Goal: Task Accomplishment & Management: Manage account settings

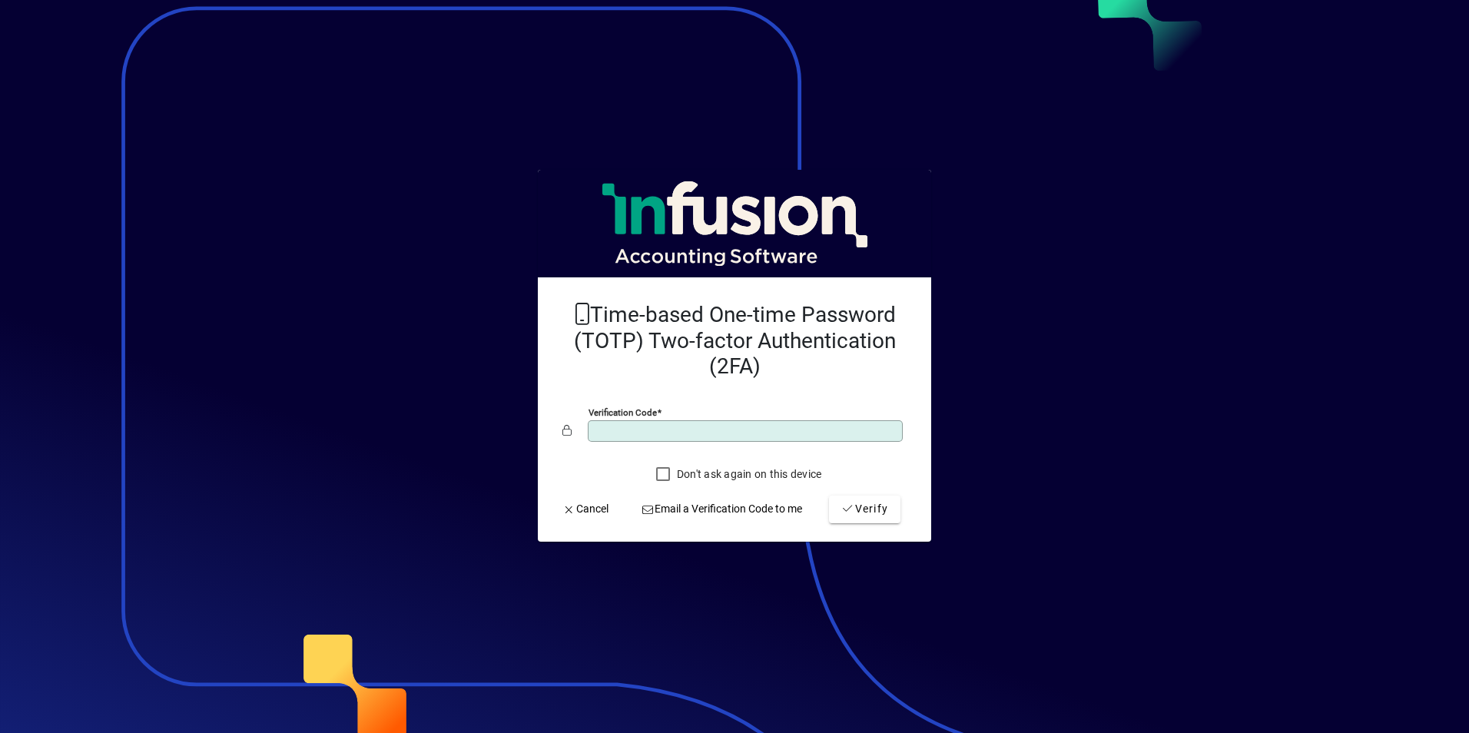
type input "******"
click at [829, 496] on button "Verify" at bounding box center [864, 510] width 71 height 28
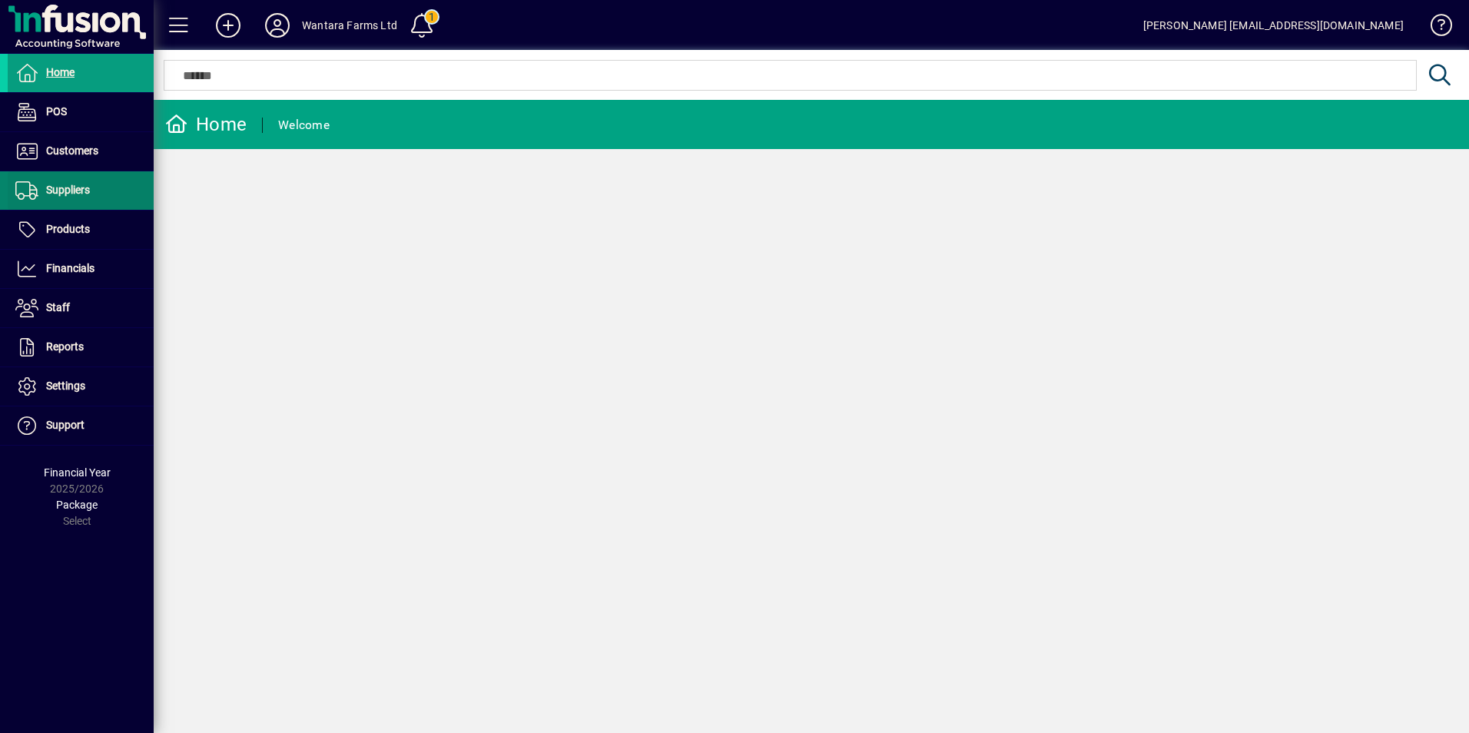
click at [85, 181] on span "Suppliers" at bounding box center [49, 190] width 82 height 18
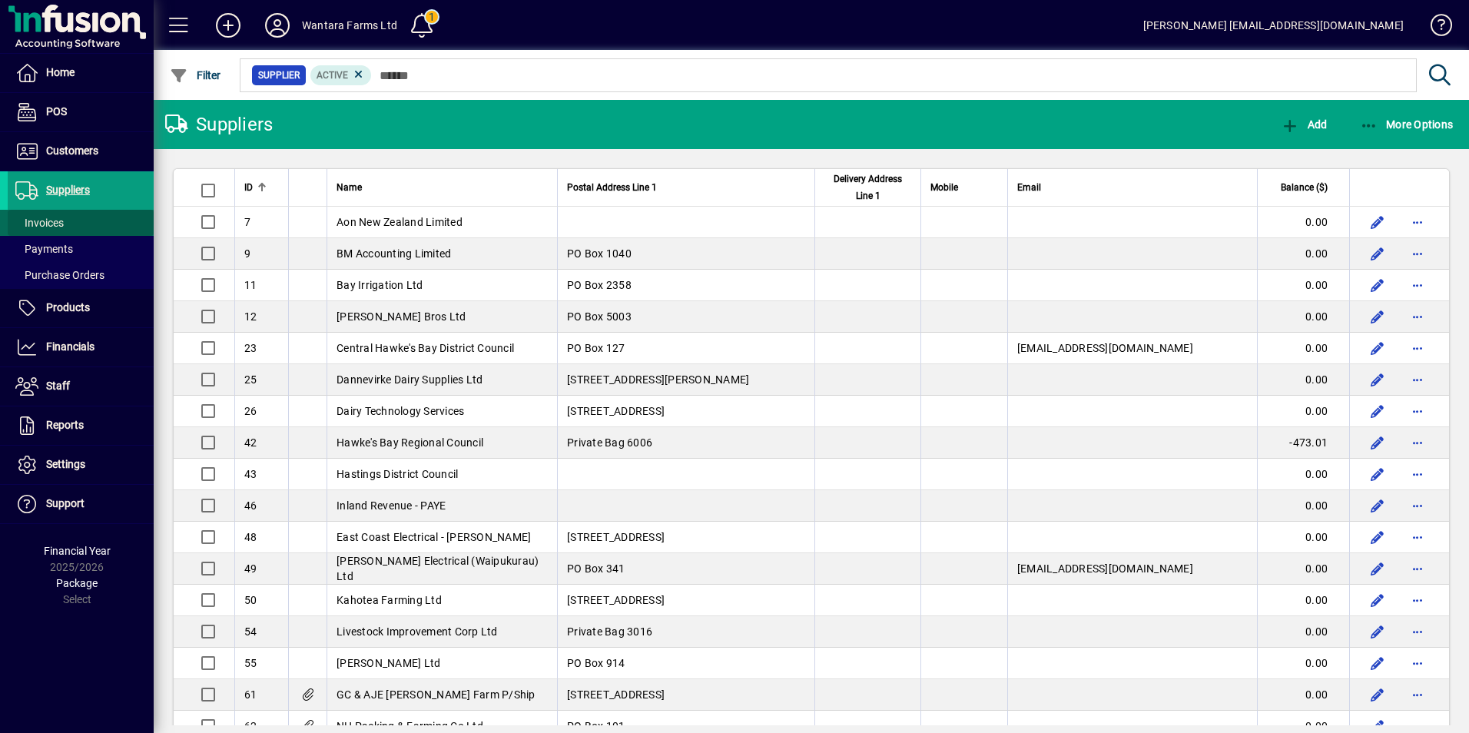
click at [51, 217] on span "Invoices" at bounding box center [39, 223] width 48 height 12
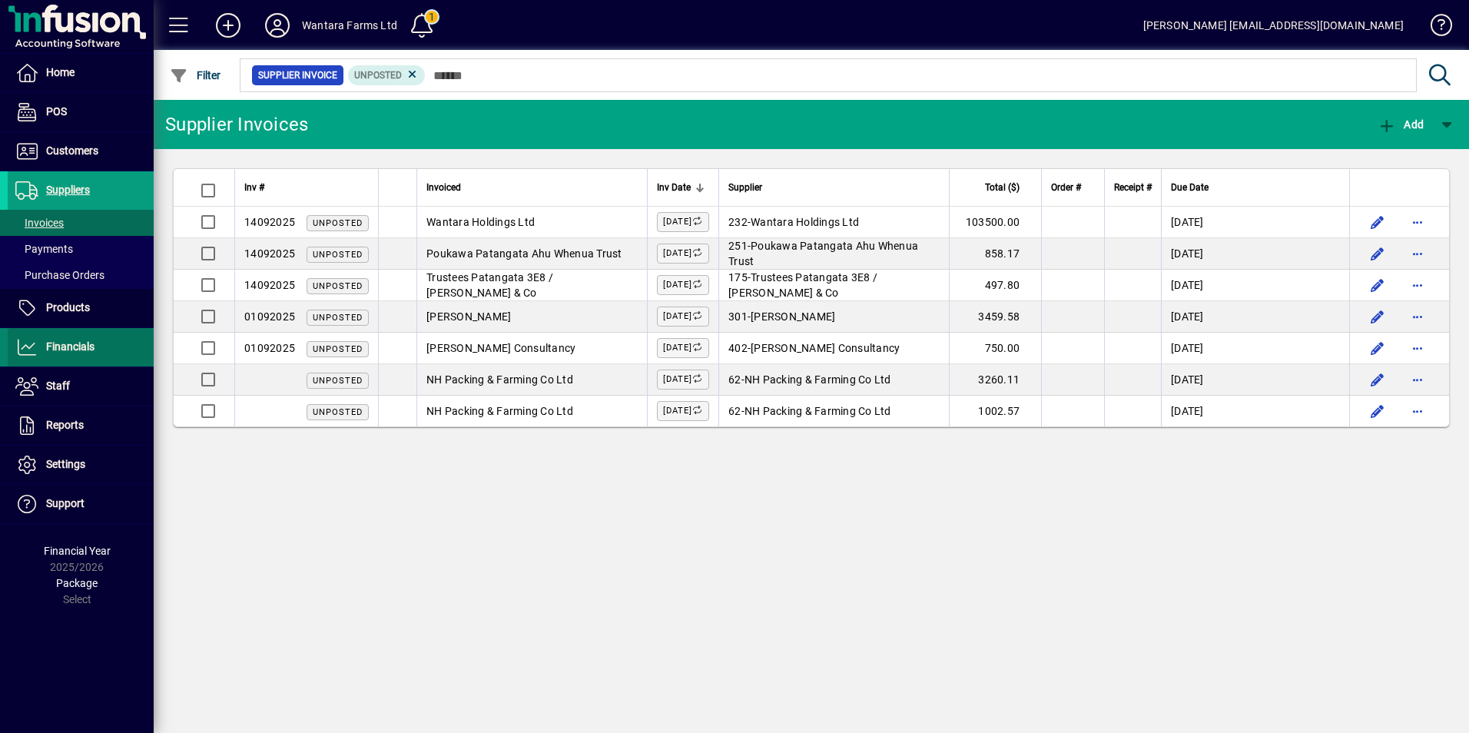
click at [60, 339] on span "Financials" at bounding box center [51, 347] width 87 height 18
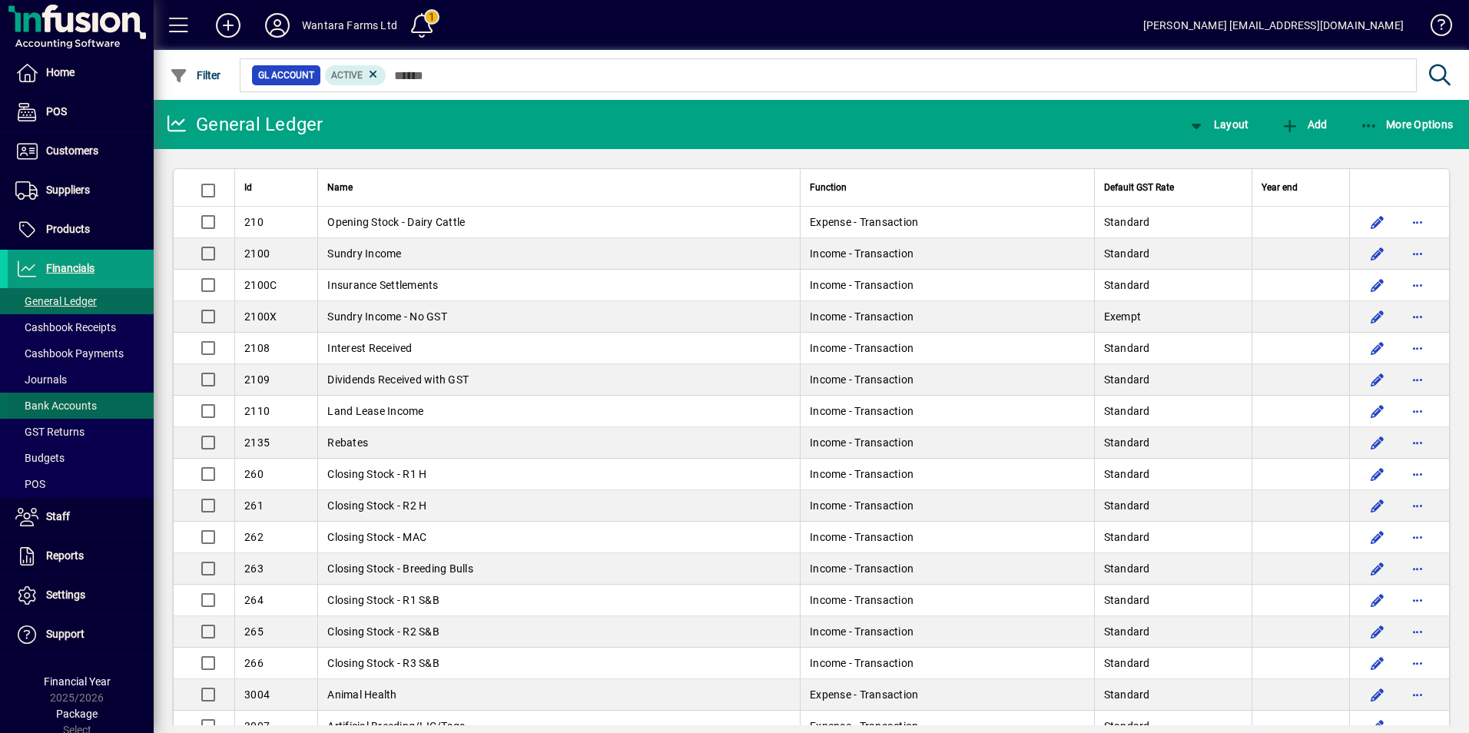
click at [62, 403] on span "Bank Accounts" at bounding box center [55, 406] width 81 height 12
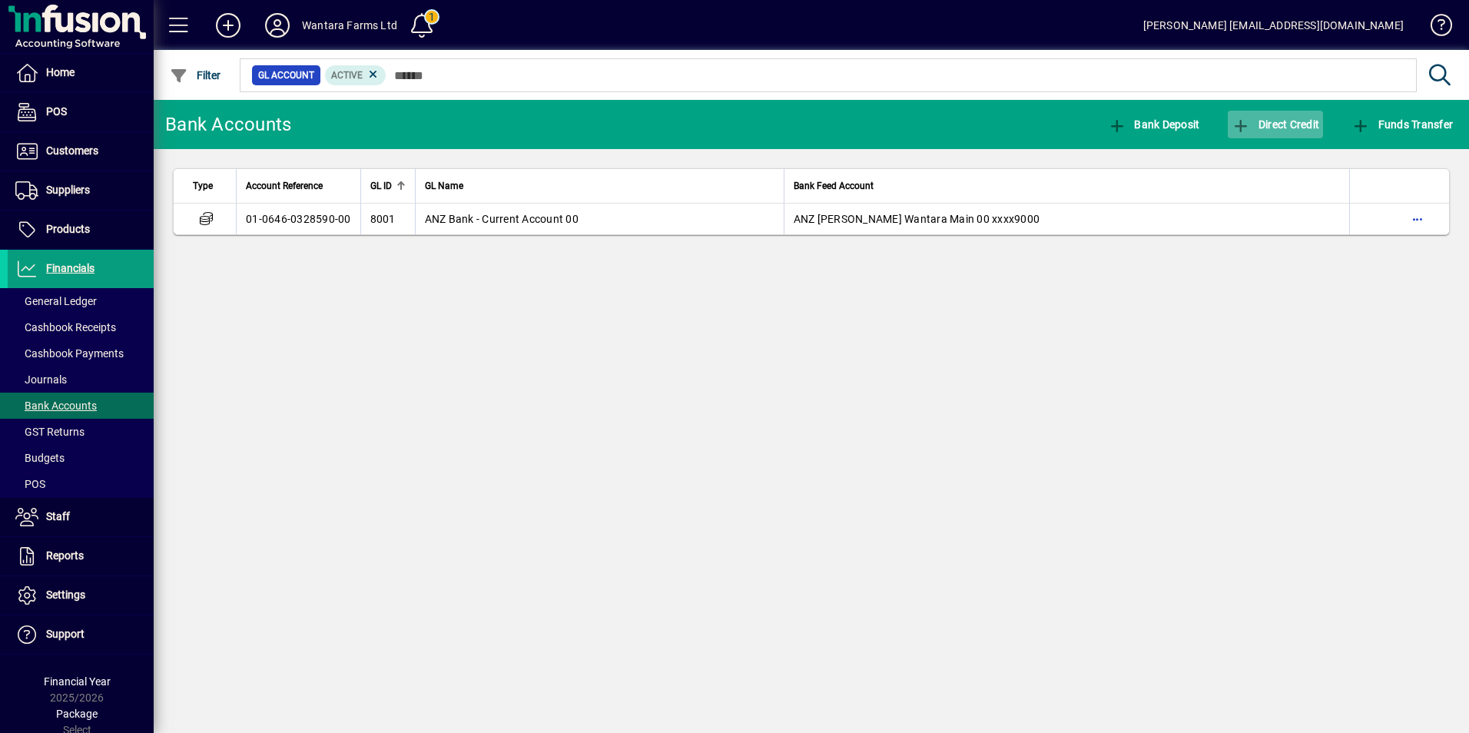
click at [1241, 122] on icon "button" at bounding box center [1241, 125] width 19 height 15
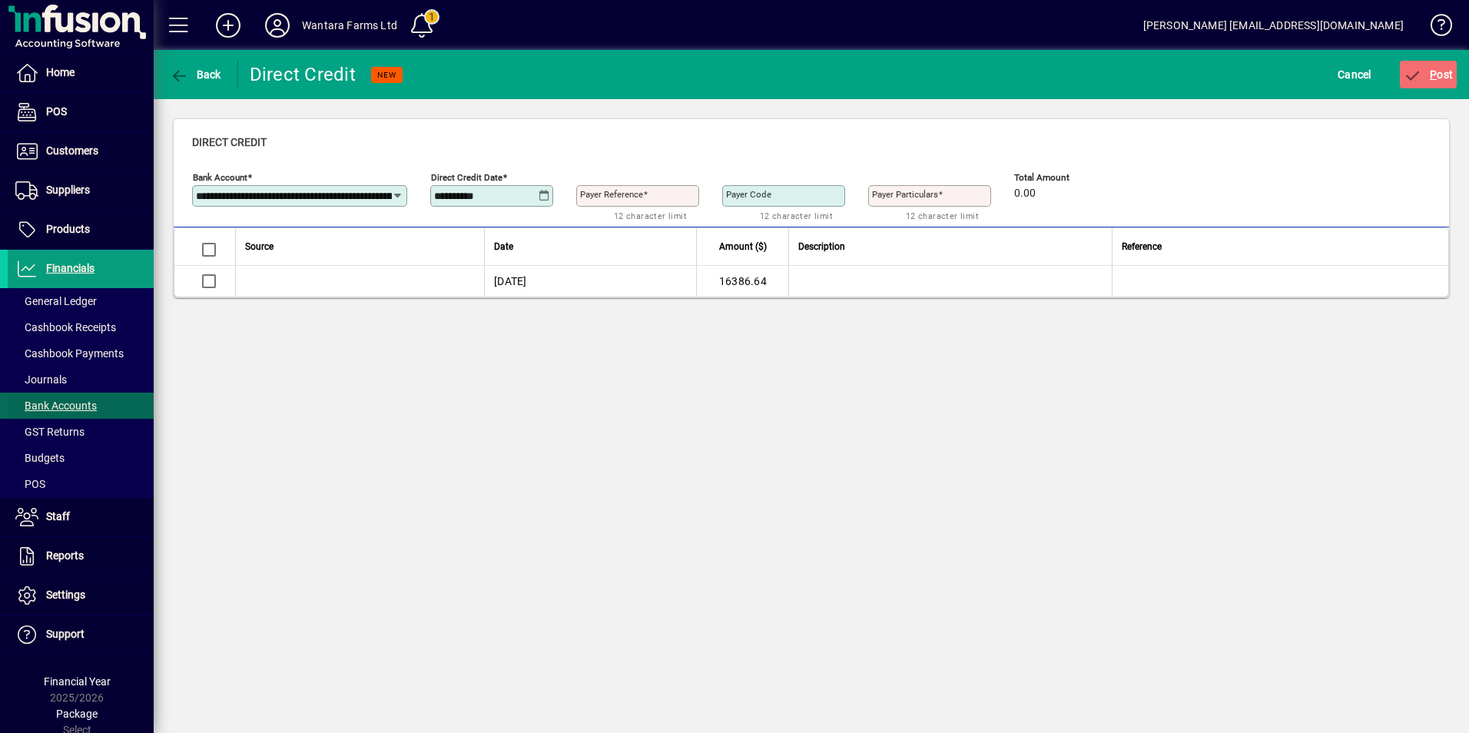
click at [69, 404] on span "Bank Accounts" at bounding box center [55, 406] width 81 height 12
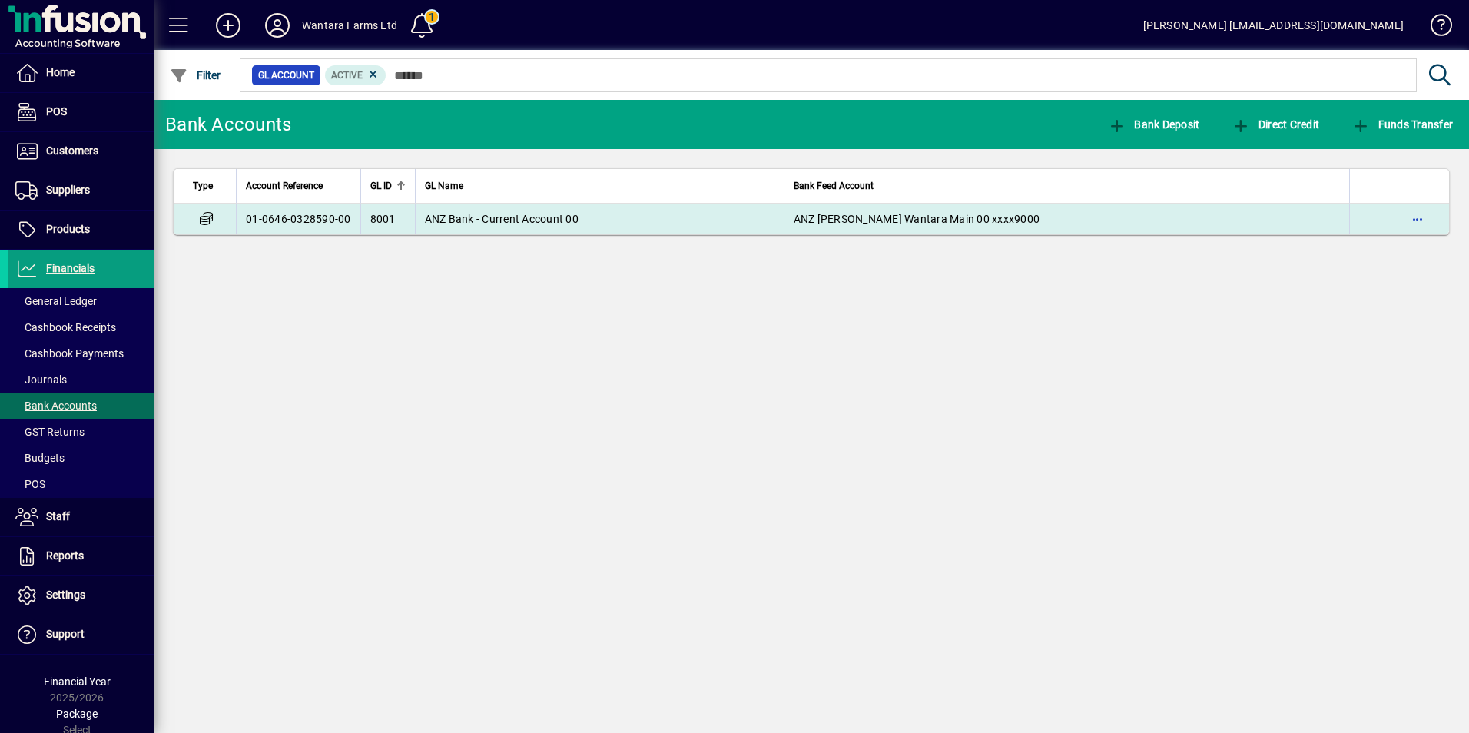
click at [273, 210] on td "01-0646-0328590-00" at bounding box center [298, 219] width 124 height 31
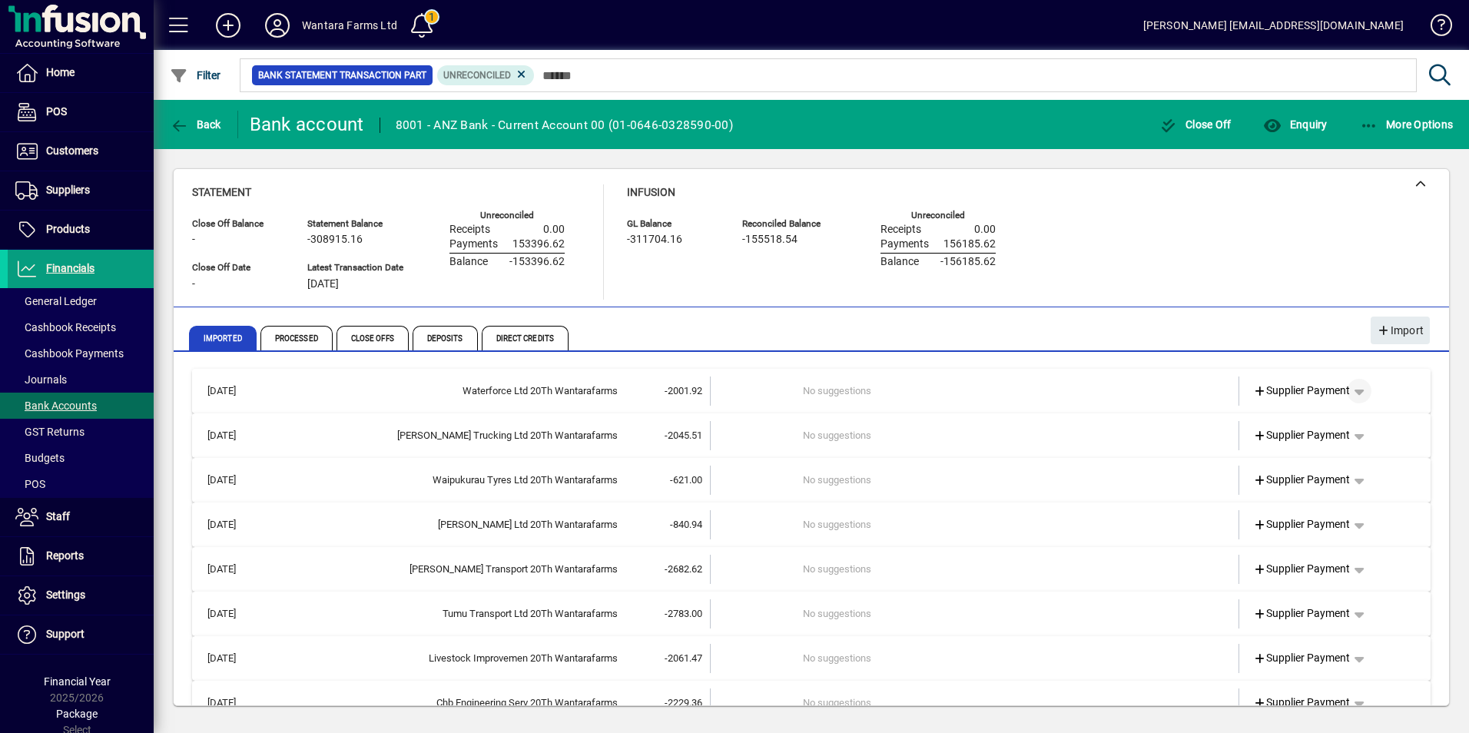
click at [1350, 391] on span "button" at bounding box center [1359, 391] width 37 height 37
click at [1222, 220] on div at bounding box center [734, 366] width 1469 height 733
click at [1222, 192] on div at bounding box center [811, 184] width 1275 height 31
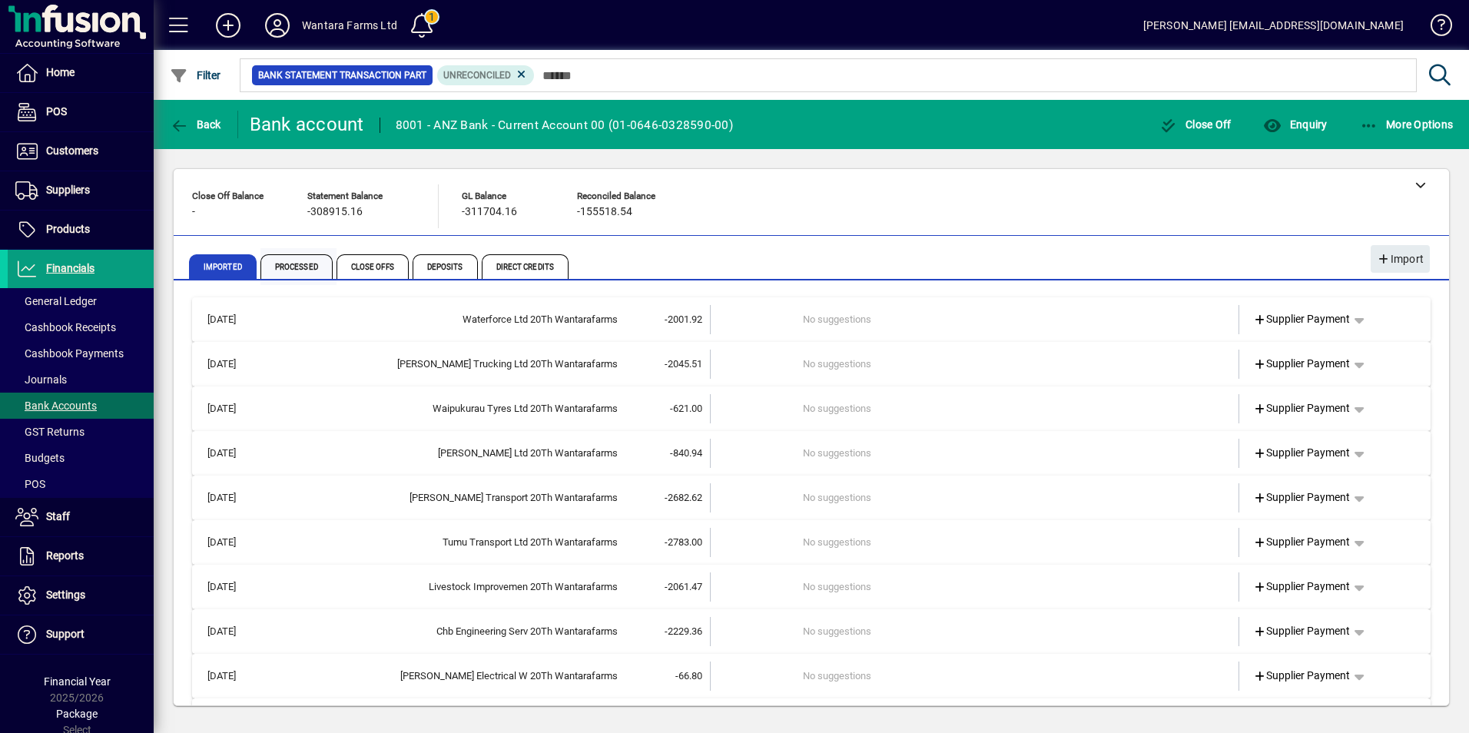
click at [290, 274] on span "Processed" at bounding box center [296, 266] width 72 height 25
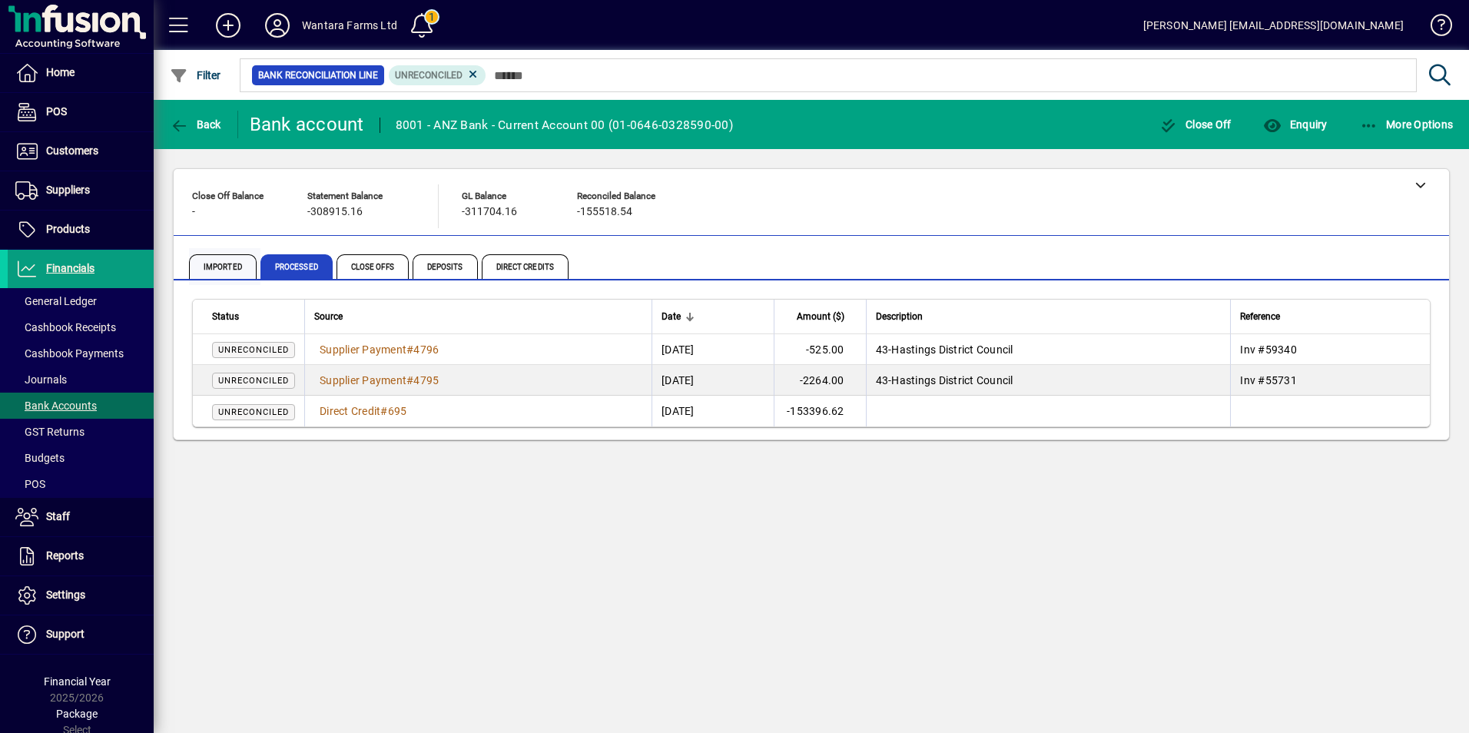
click at [216, 260] on span "Imported" at bounding box center [223, 266] width 68 height 25
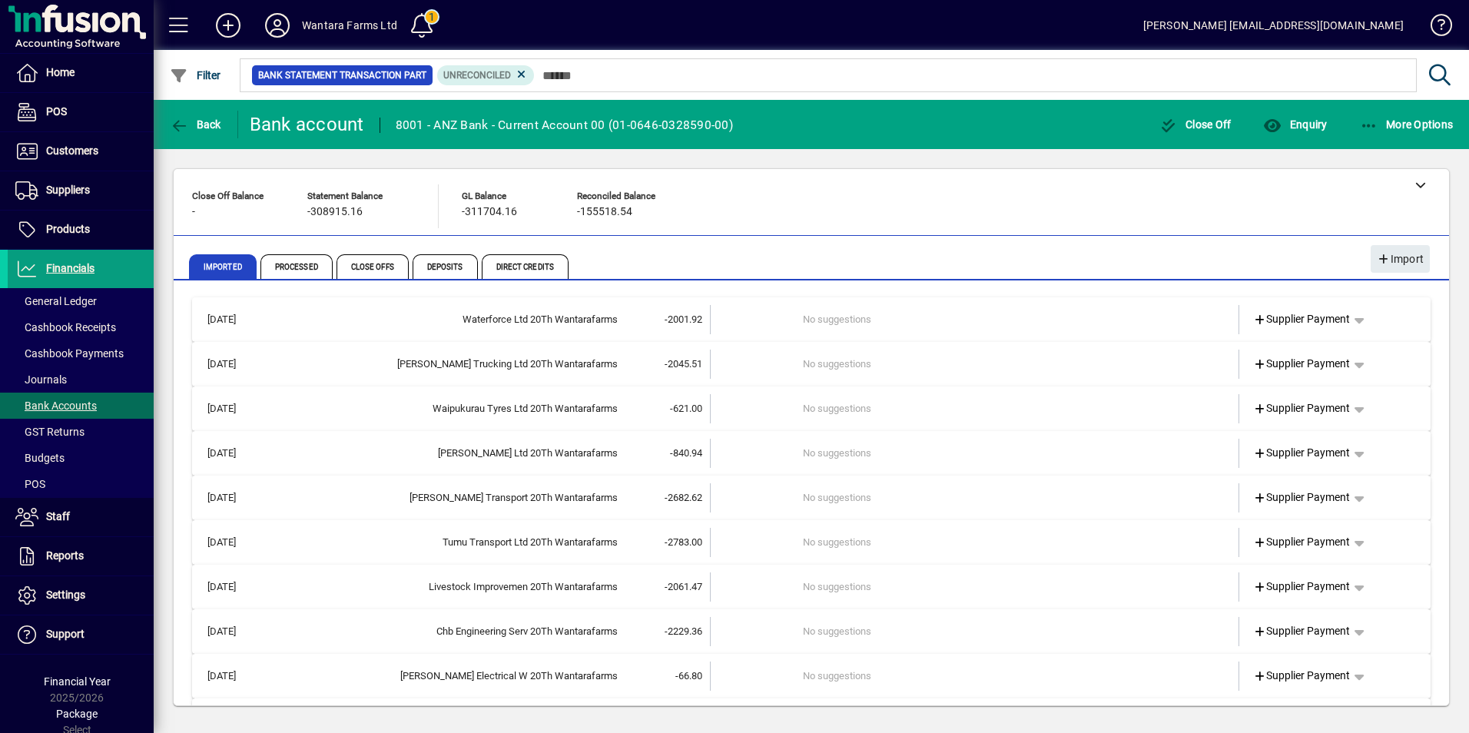
drag, startPoint x: 407, startPoint y: 8, endPoint x: 532, endPoint y: 9, distance: 125.2
click at [526, 9] on mat-toolbar-row "Wantara Farms Ltd 1 Ingrid Newman admin@nhpacking.co.nz" at bounding box center [811, 25] width 1315 height 50
click at [297, 265] on span "Processed" at bounding box center [296, 266] width 72 height 25
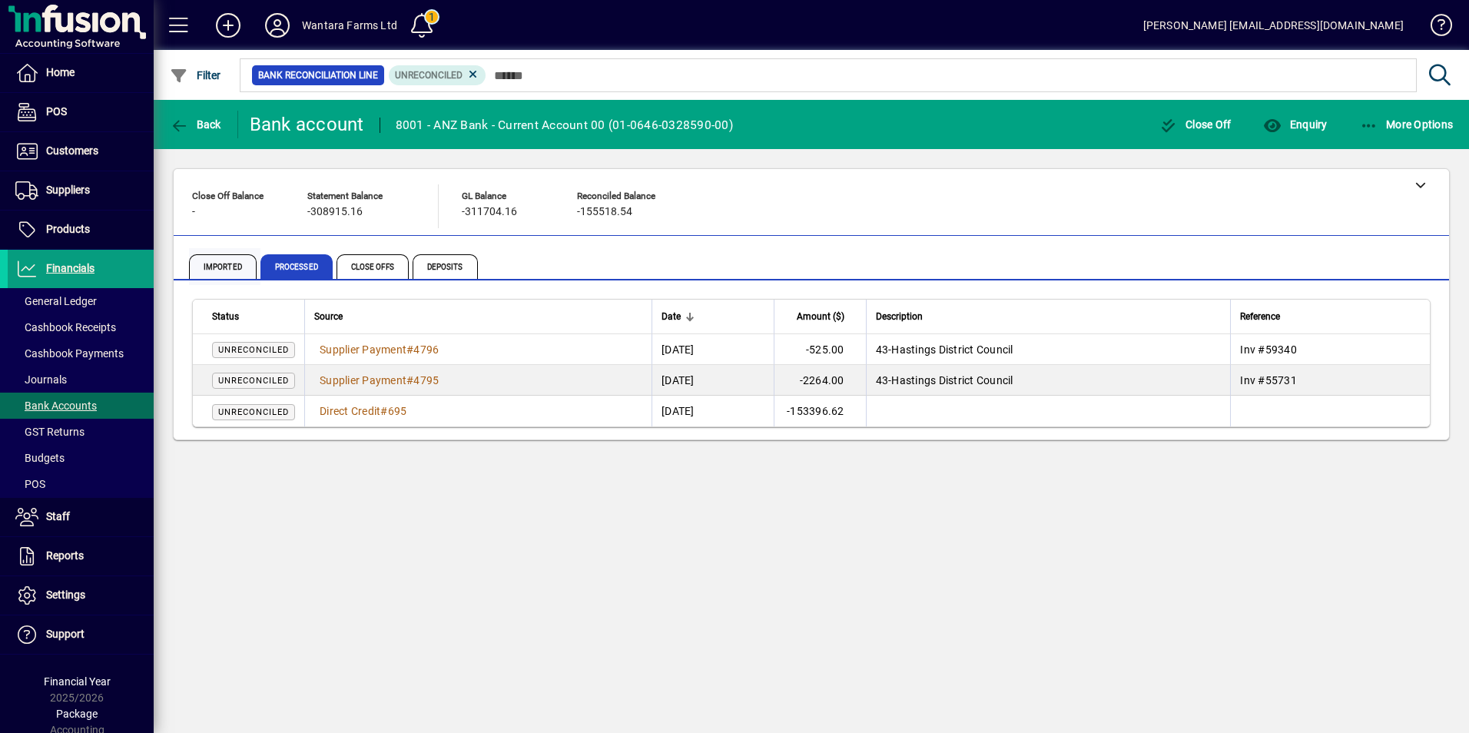
click at [237, 269] on span "Imported" at bounding box center [223, 266] width 68 height 25
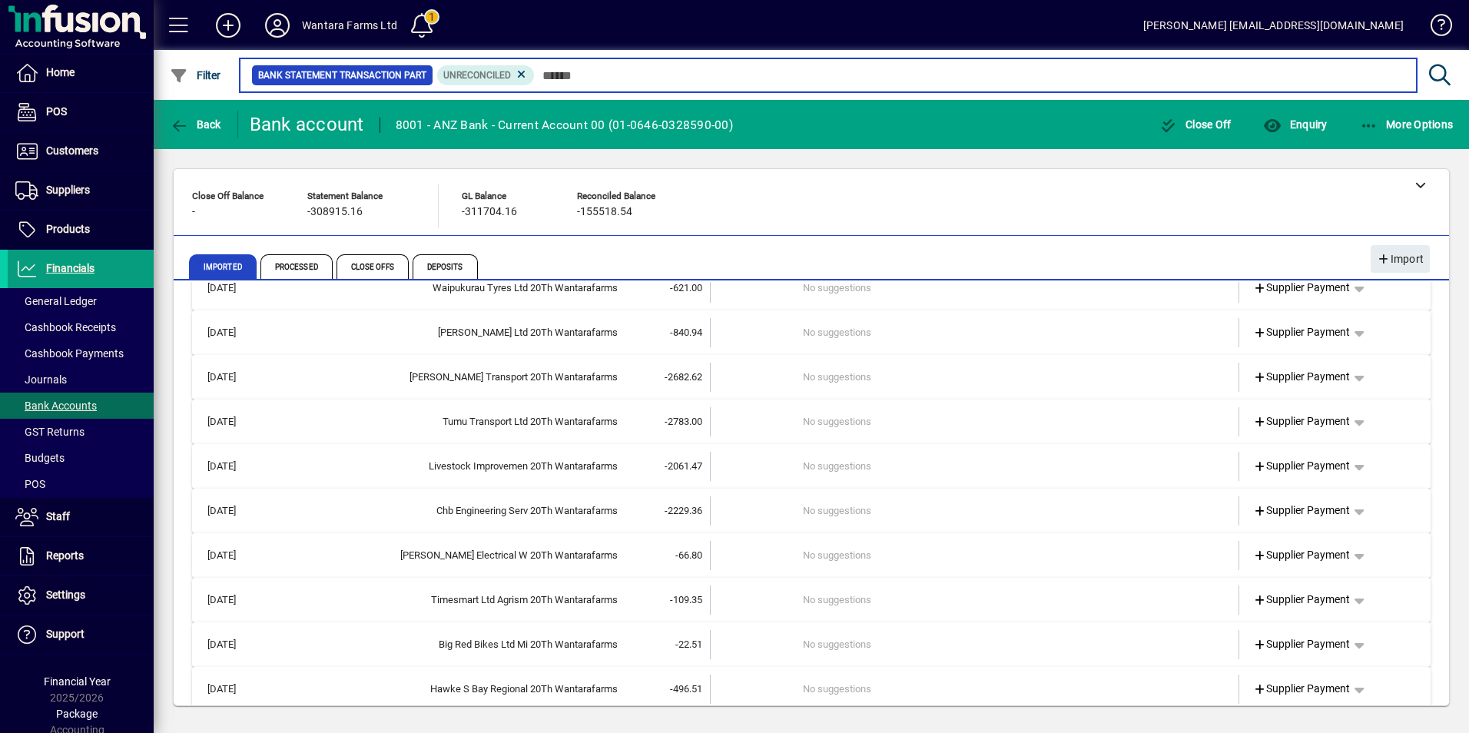
scroll to position [539, 0]
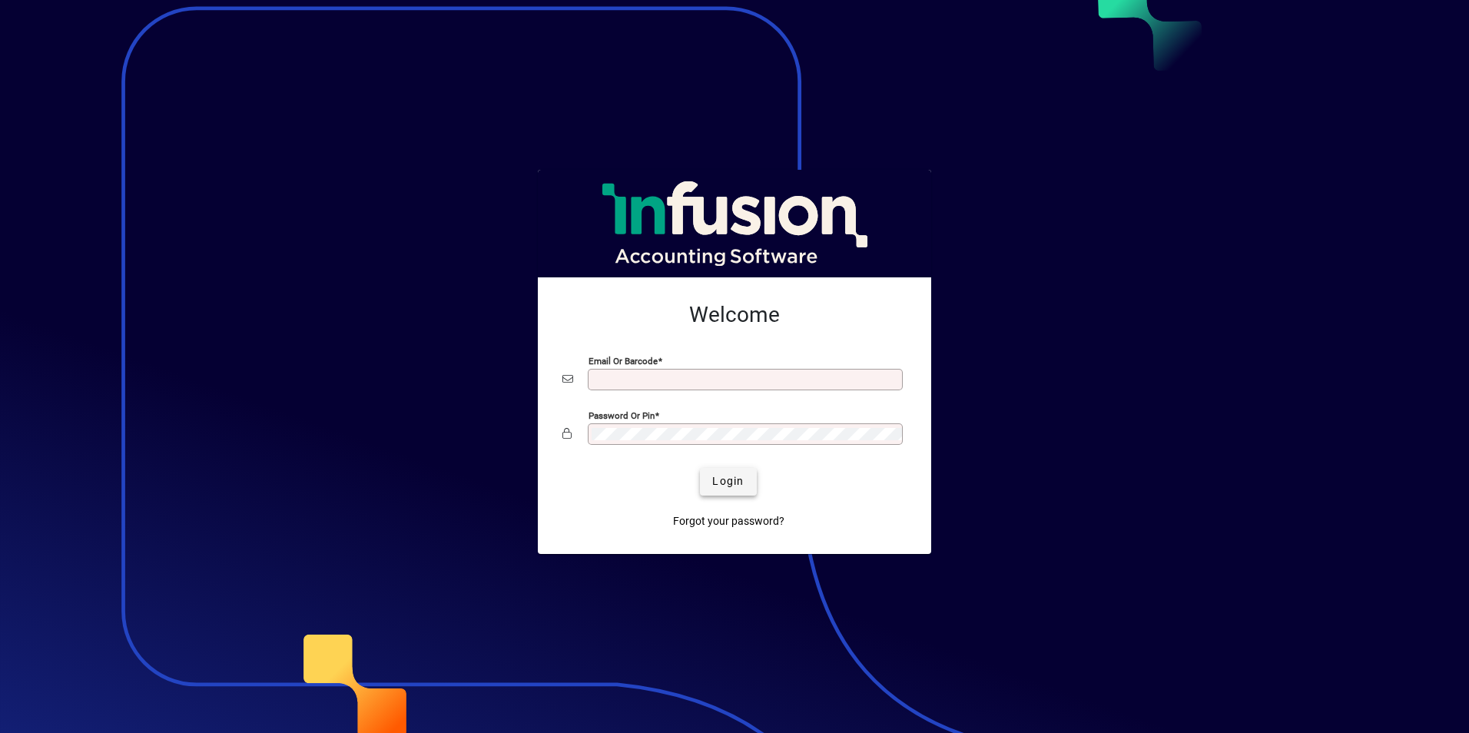
type input "**********"
drag, startPoint x: 731, startPoint y: 473, endPoint x: 714, endPoint y: 466, distance: 19.0
click at [731, 475] on button "Login" at bounding box center [728, 482] width 56 height 28
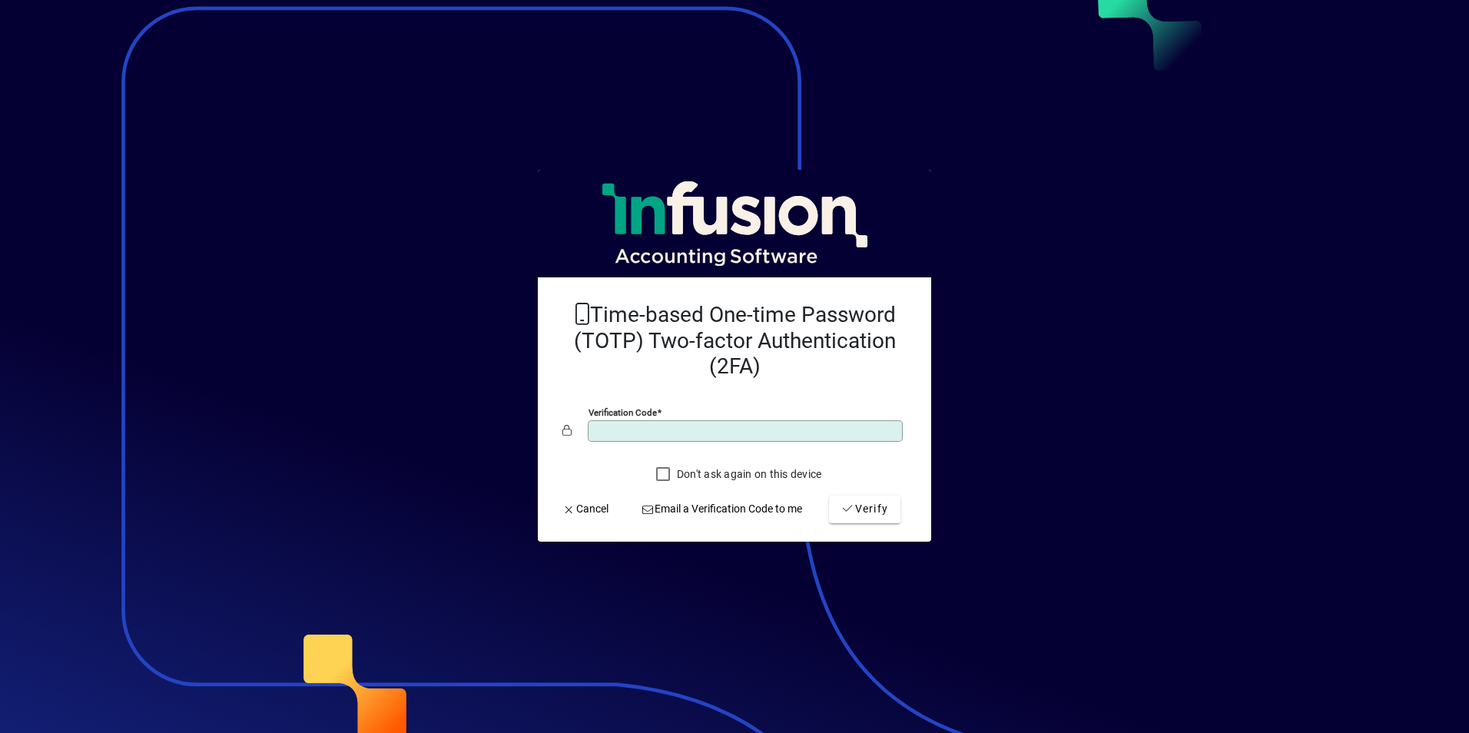
type input "******"
click at [829, 496] on button "Verify" at bounding box center [864, 510] width 71 height 28
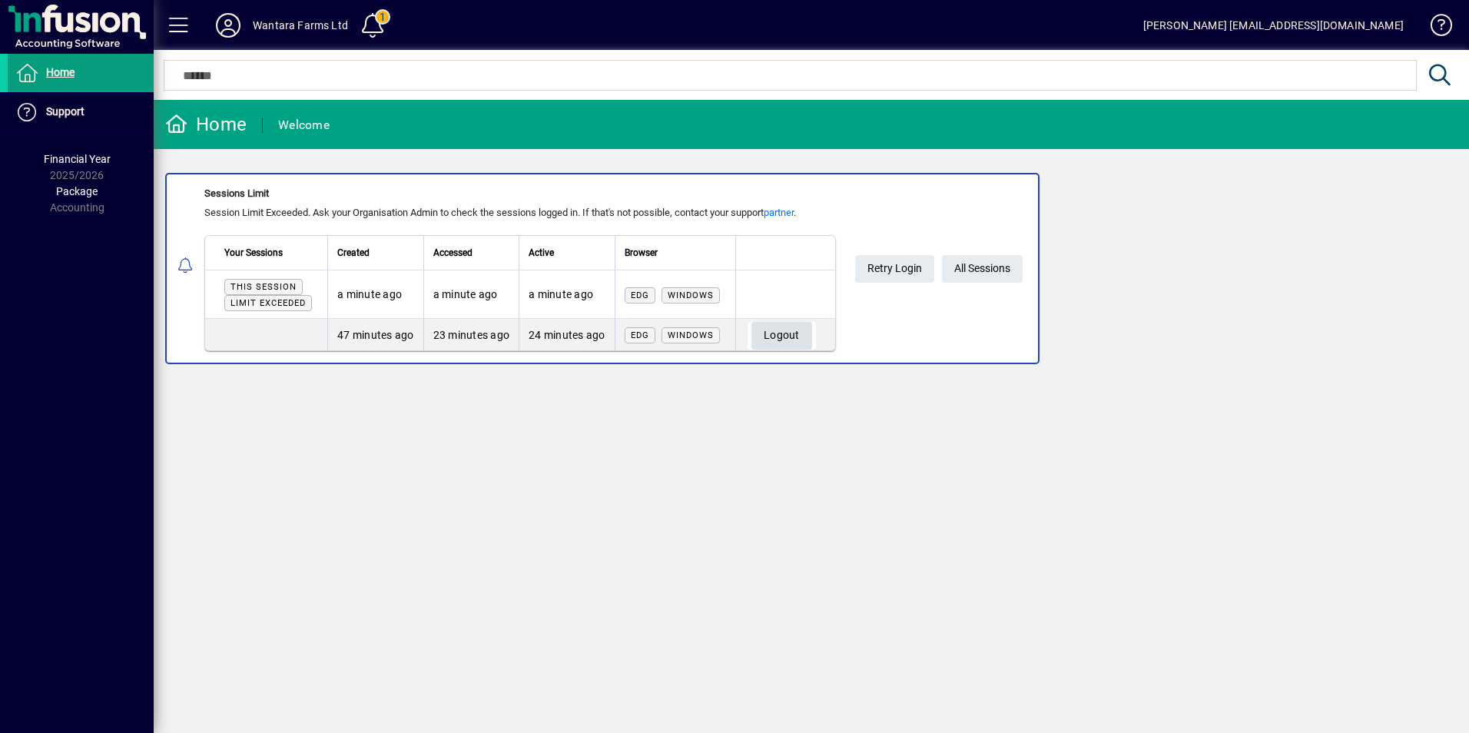
click at [768, 336] on span "Logout" at bounding box center [782, 335] width 36 height 25
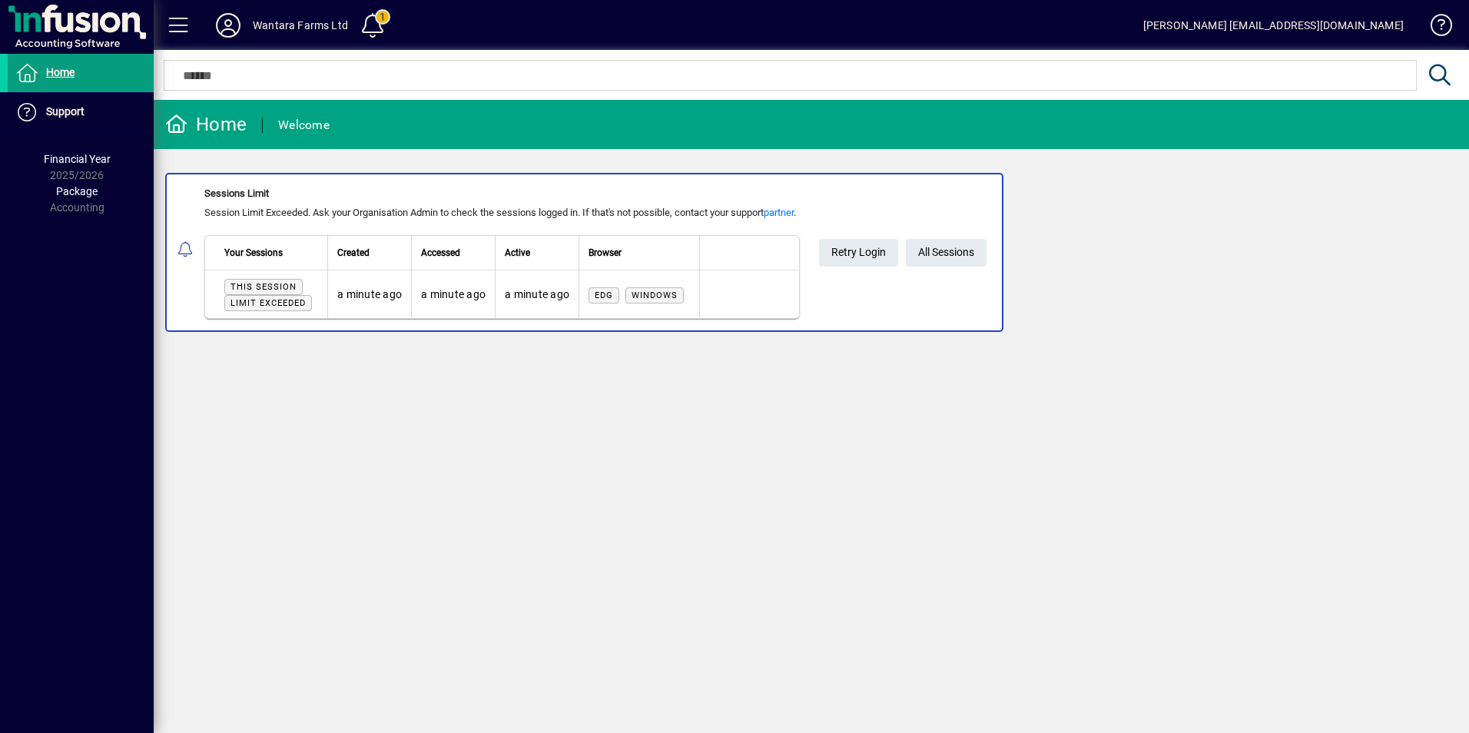
click at [229, 21] on icon at bounding box center [228, 25] width 31 height 25
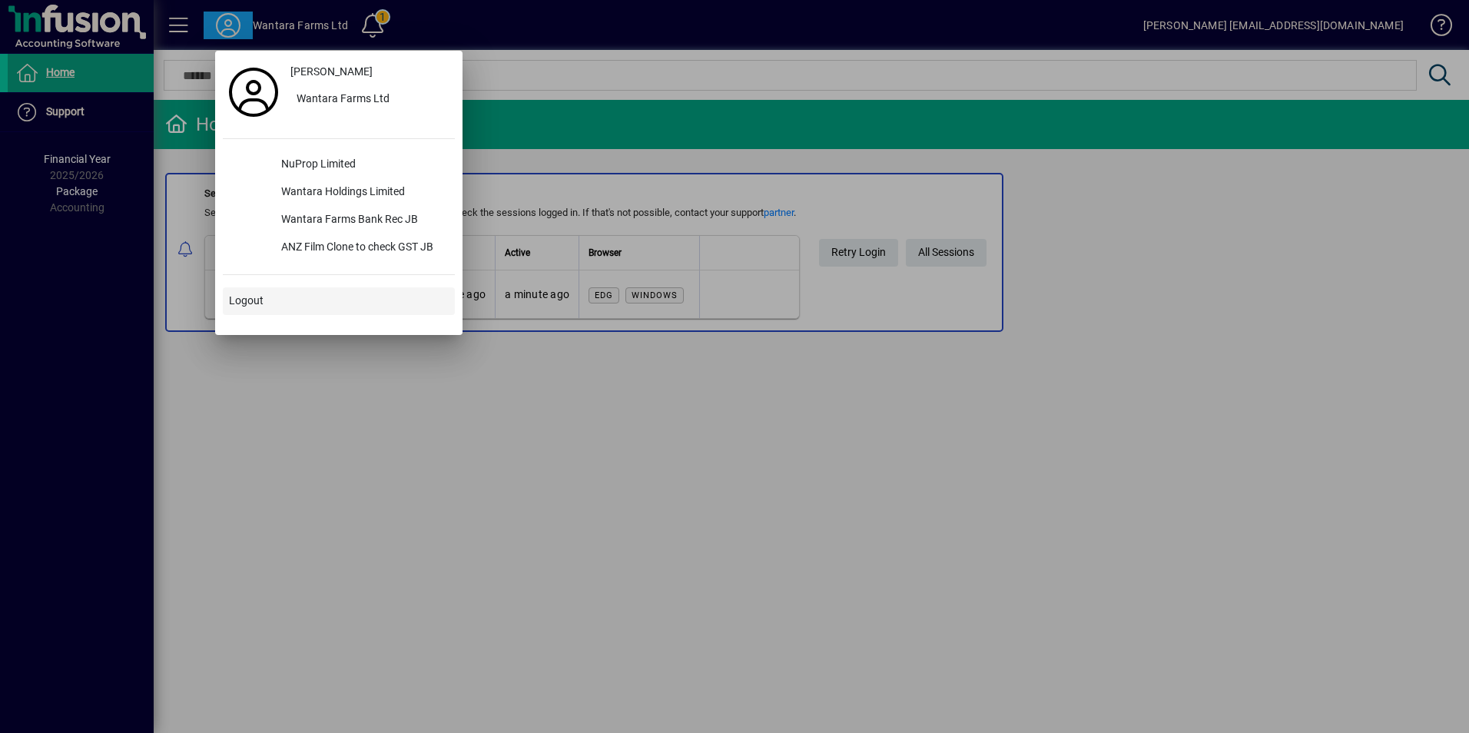
click at [243, 302] on span "Logout" at bounding box center [246, 301] width 35 height 16
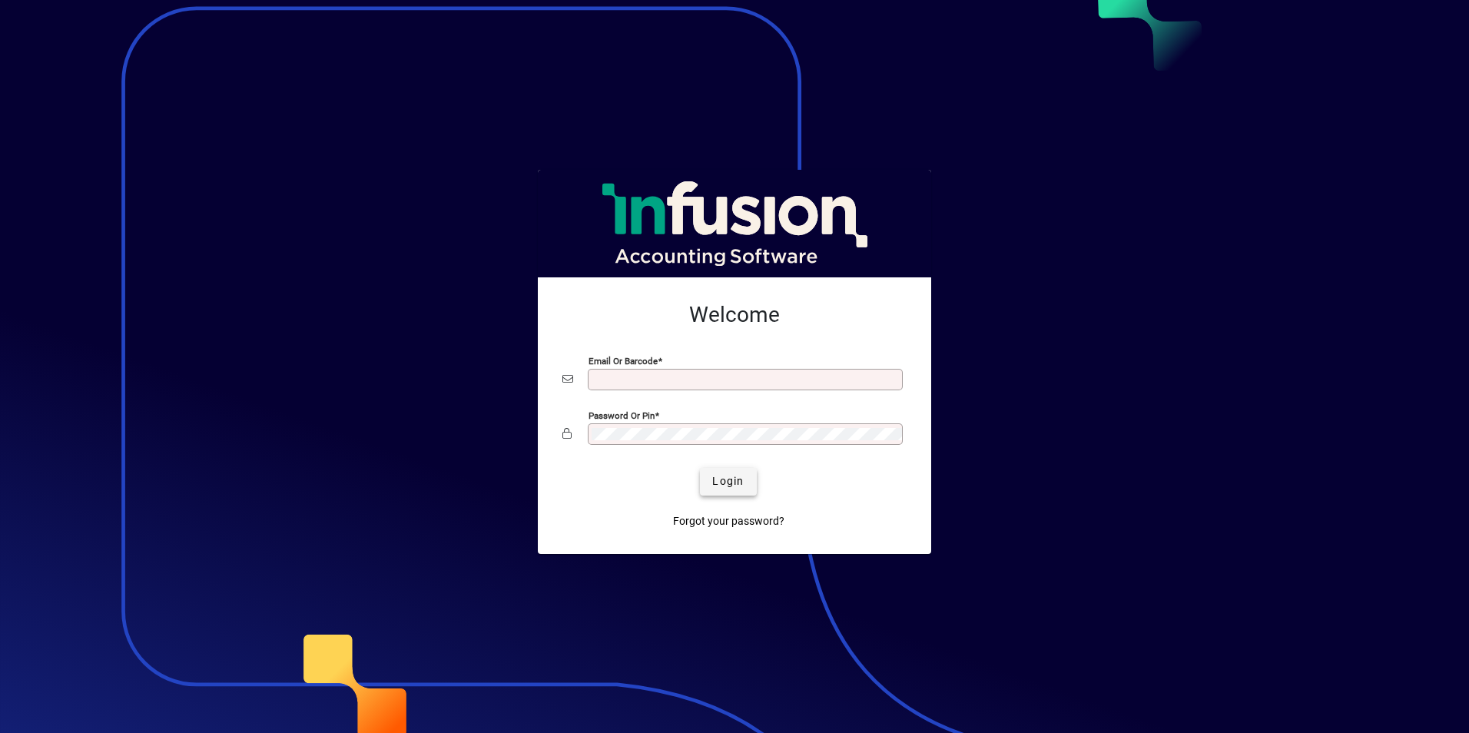
type input "**********"
click at [738, 478] on span "Login" at bounding box center [727, 481] width 31 height 16
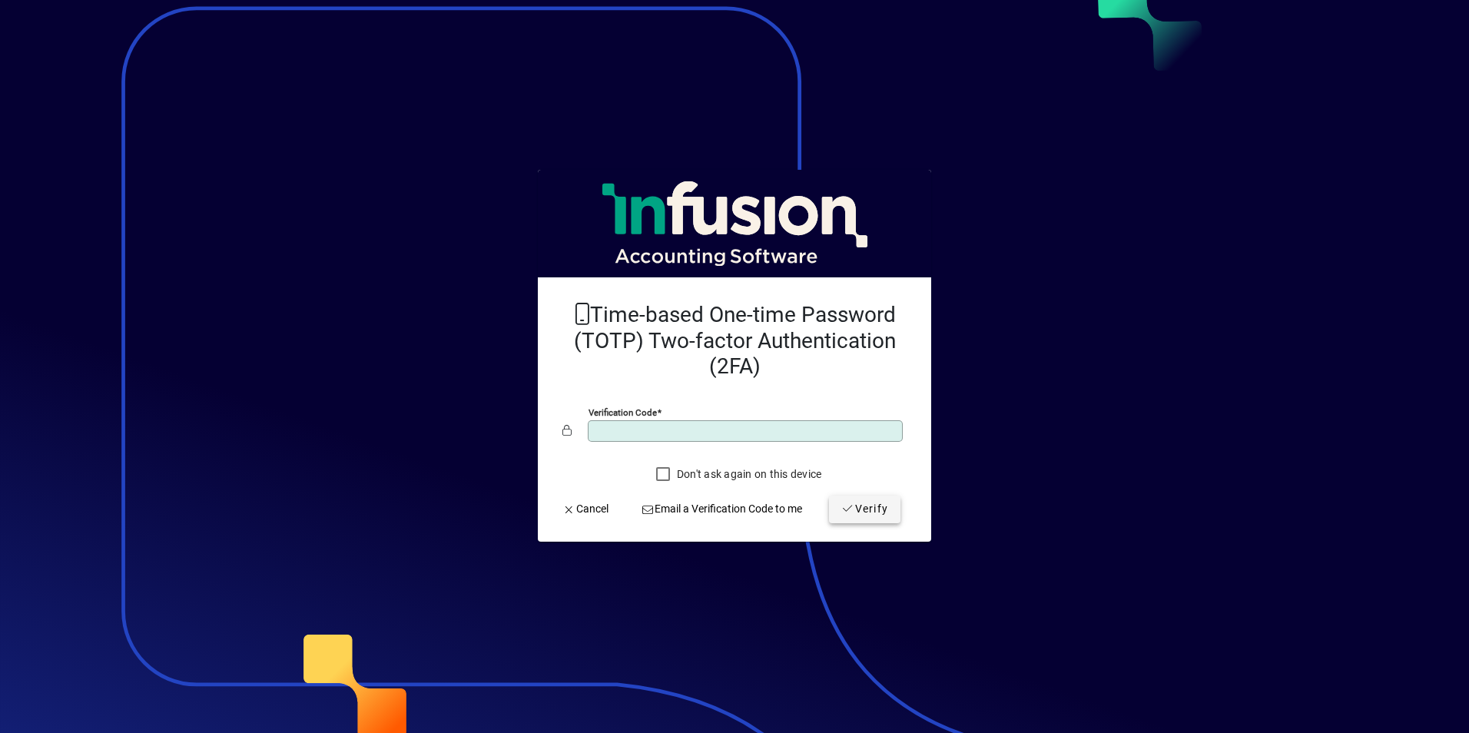
type input "******"
click at [847, 510] on icon "submit" at bounding box center [848, 508] width 14 height 11
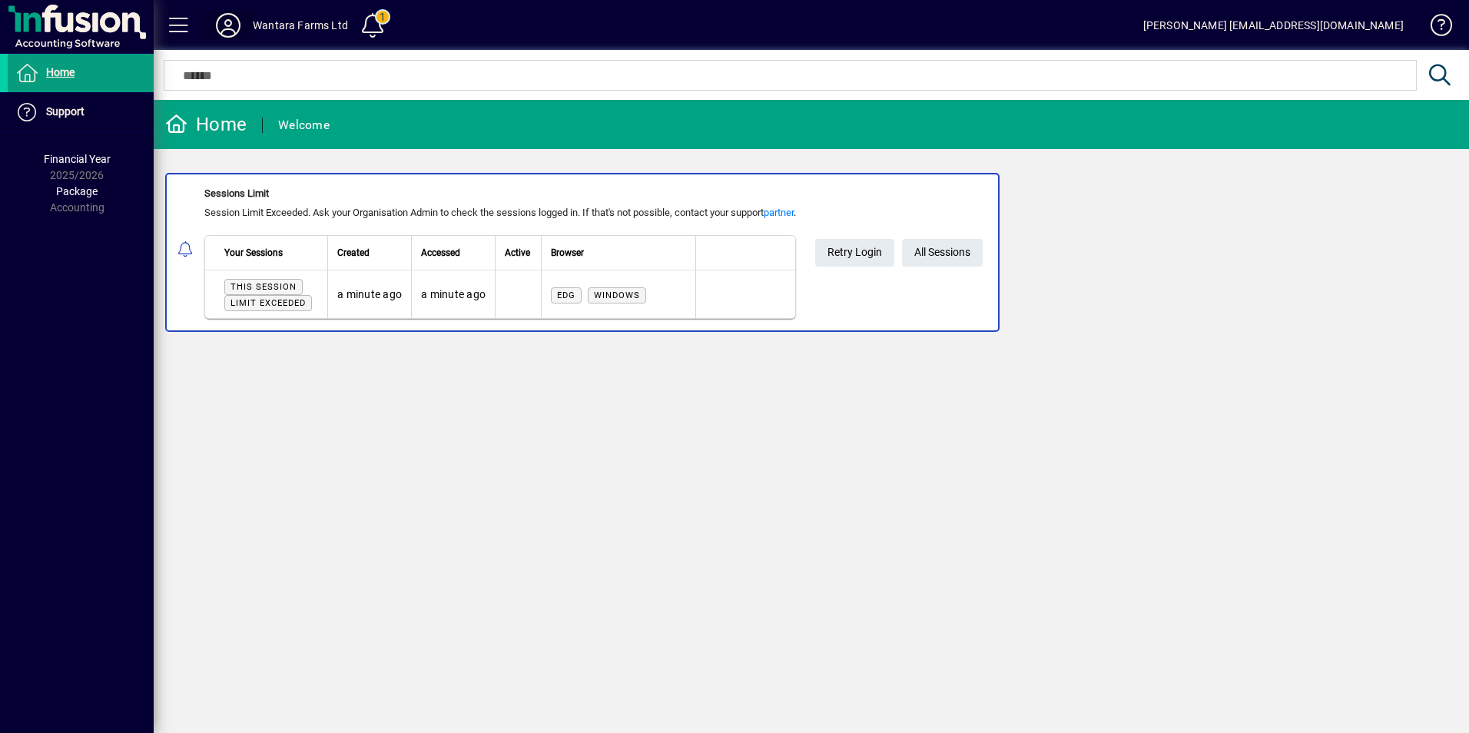
click at [229, 29] on icon at bounding box center [228, 25] width 31 height 25
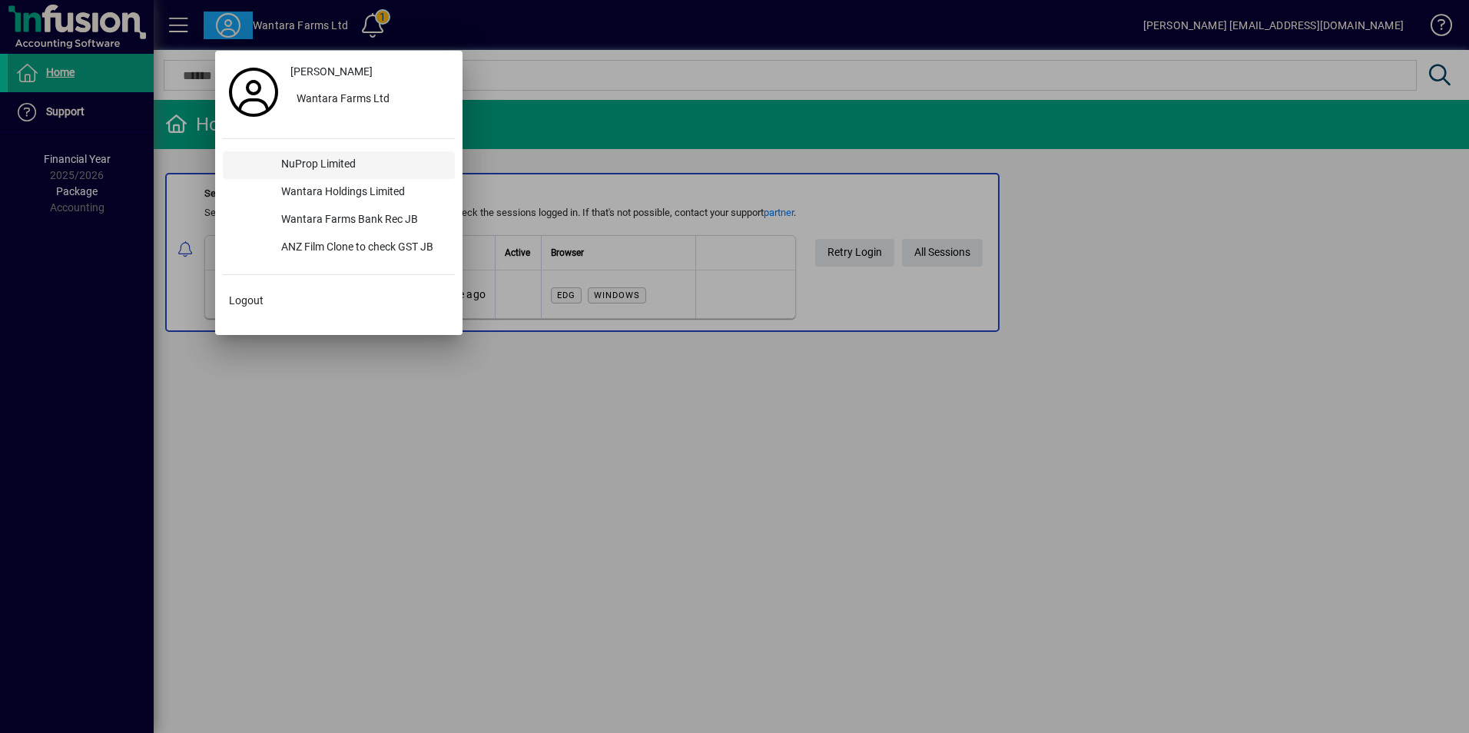
click at [314, 162] on div "NuProp Limited" at bounding box center [362, 165] width 186 height 28
